Goal: Task Accomplishment & Management: Use online tool/utility

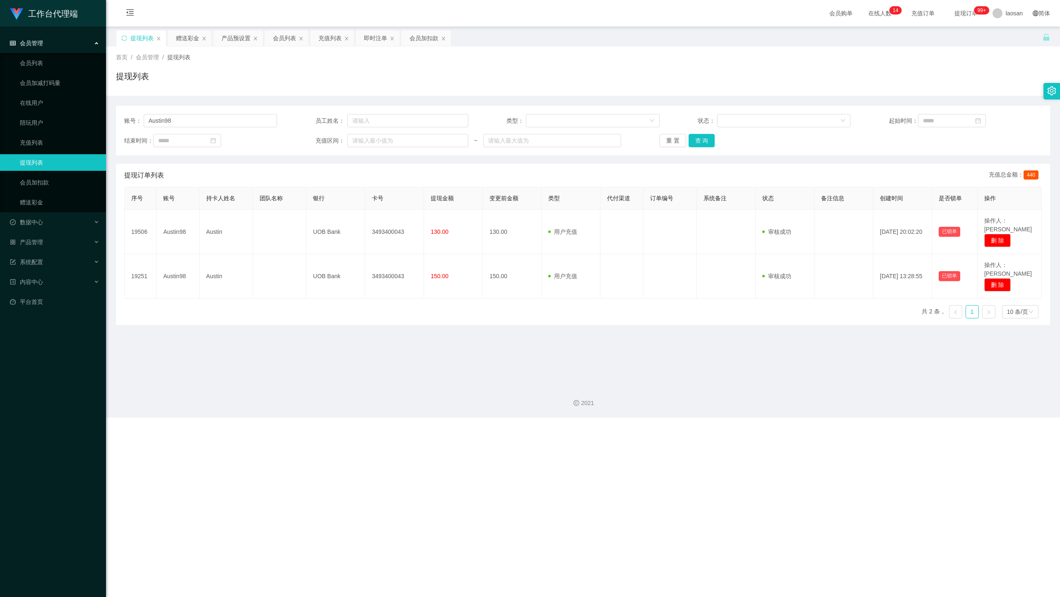
click at [796, 79] on div "提现列表" at bounding box center [583, 79] width 935 height 19
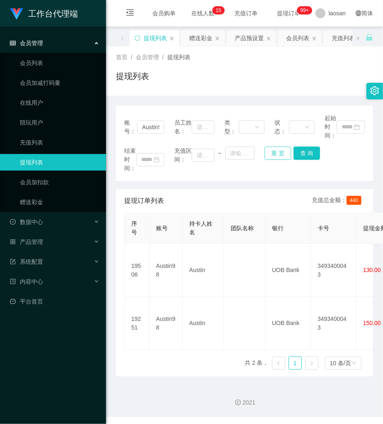
click at [277, 159] on button "重 置" at bounding box center [278, 153] width 27 height 13
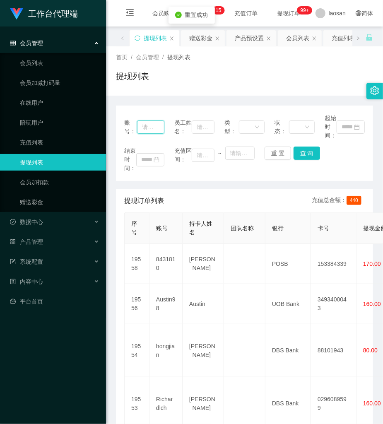
drag, startPoint x: 153, startPoint y: 130, endPoint x: 189, endPoint y: 132, distance: 36.1
click at [153, 130] on input "text" at bounding box center [150, 127] width 27 height 13
paste input "Austin98"
type input "Austin98"
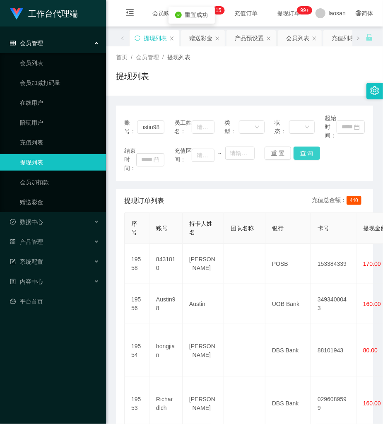
click at [310, 149] on button "查 询" at bounding box center [307, 153] width 27 height 13
click at [309, 149] on div "结束时间： 充值区间： ~ 重 置 查 询" at bounding box center [244, 160] width 241 height 26
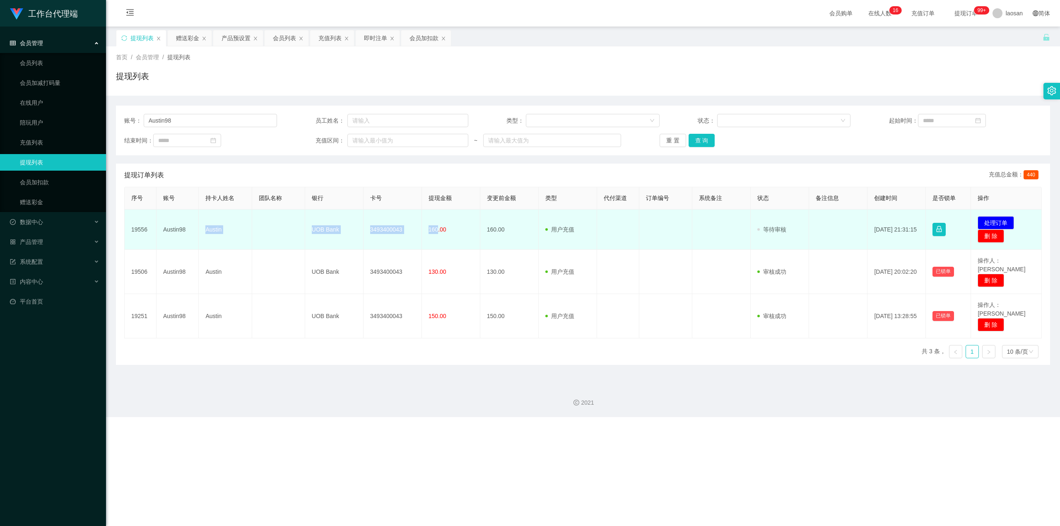
drag, startPoint x: 203, startPoint y: 229, endPoint x: 435, endPoint y: 239, distance: 232.2
click at [435, 239] on tr "19556 Austin98 Austin UOB Bank 3493400043 160.00 160.00 用户充值 人工扣款 审核驳回 审核成功 等待审…" at bounding box center [584, 230] width 918 height 40
copy tr "Austin UOB Bank 3493400043 160"
click at [993, 226] on button "处理订单" at bounding box center [996, 222] width 36 height 13
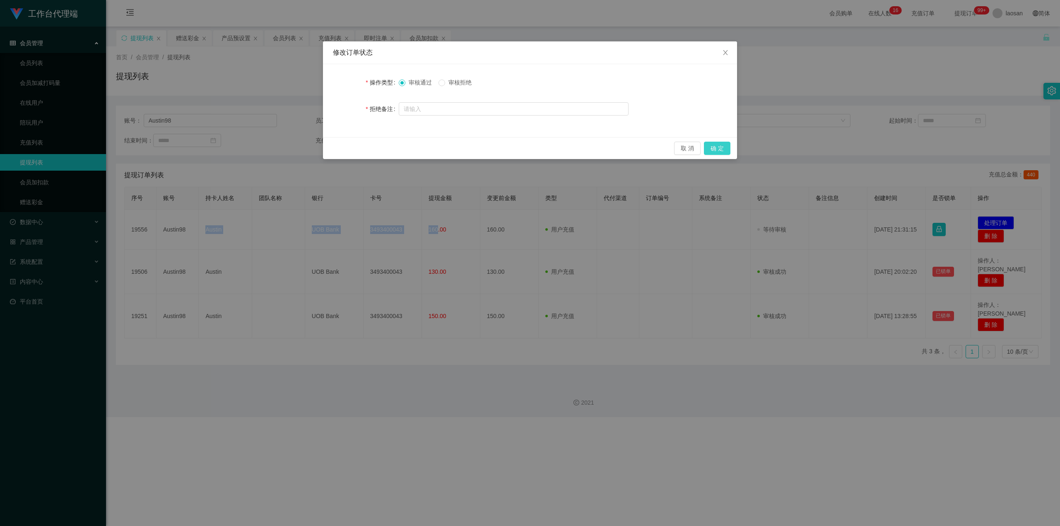
click at [723, 148] on button "确 定" at bounding box center [717, 148] width 27 height 13
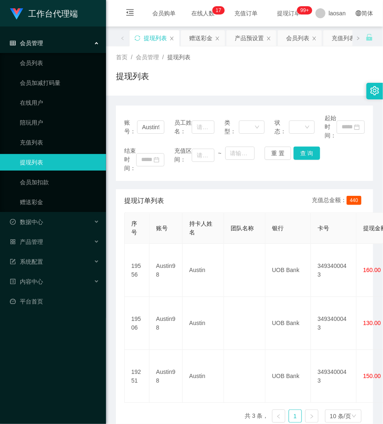
click at [277, 75] on div "提现列表" at bounding box center [244, 79] width 257 height 19
